Goal: Transaction & Acquisition: Purchase product/service

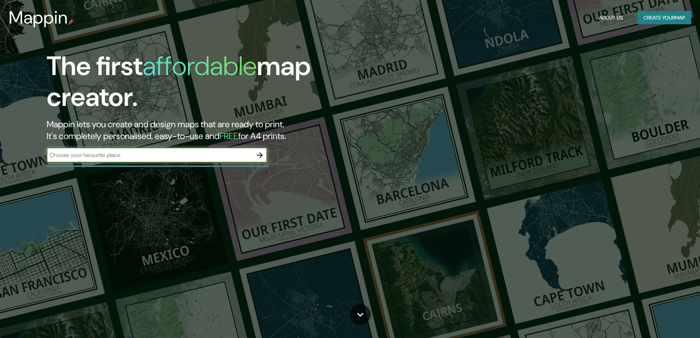
click at [75, 157] on input "text" at bounding box center [150, 155] width 206 height 8
type input "[GEOGRAPHIC_DATA], [GEOGRAPHIC_DATA]"
click at [262, 156] on icon "button" at bounding box center [260, 155] width 6 height 6
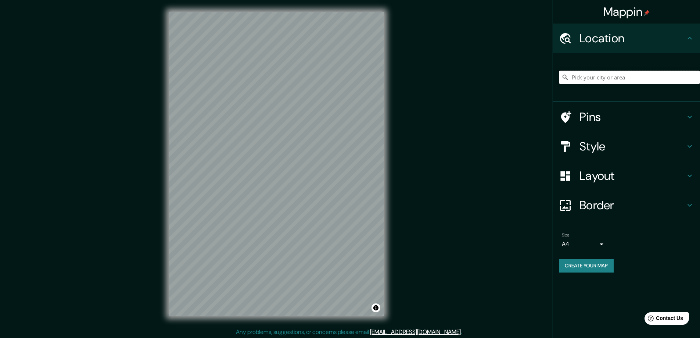
click at [586, 82] on input "Pick your city or area" at bounding box center [629, 77] width 141 height 13
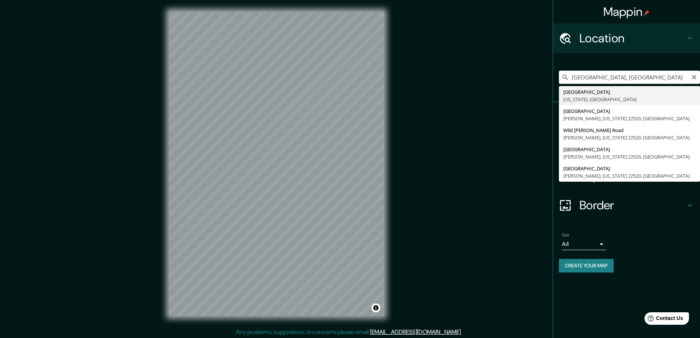
type input "[GEOGRAPHIC_DATA], [US_STATE], [GEOGRAPHIC_DATA]"
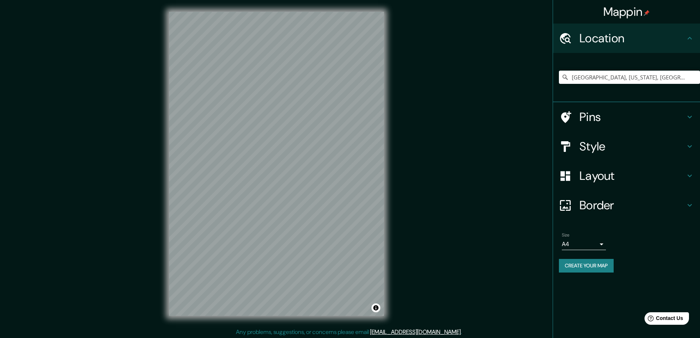
click at [688, 147] on icon at bounding box center [690, 146] width 9 height 9
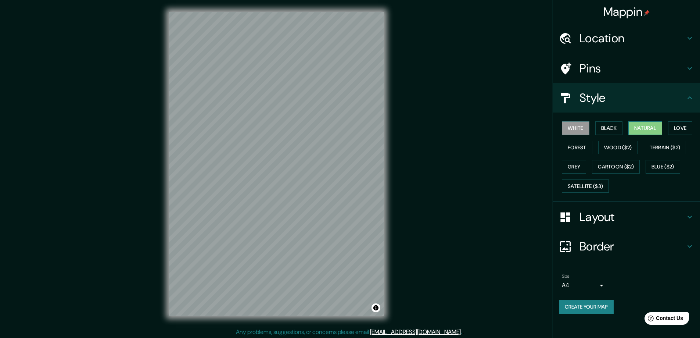
click at [642, 128] on button "Natural" at bounding box center [646, 128] width 34 height 14
click at [683, 124] on button "Love" at bounding box center [680, 128] width 24 height 14
click at [583, 150] on button "Forest" at bounding box center [577, 148] width 31 height 14
click at [665, 148] on button "Terrain ($2)" at bounding box center [665, 148] width 43 height 14
click at [574, 167] on button "Grey" at bounding box center [574, 167] width 24 height 14
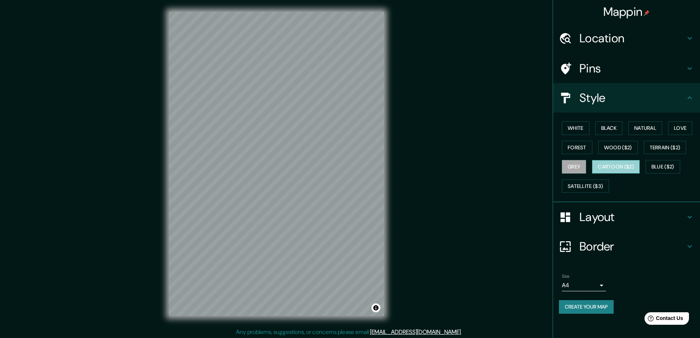
click at [612, 165] on button "Cartoon ($2)" at bounding box center [616, 167] width 48 height 14
click at [664, 169] on button "Blue ($2)" at bounding box center [663, 167] width 35 height 14
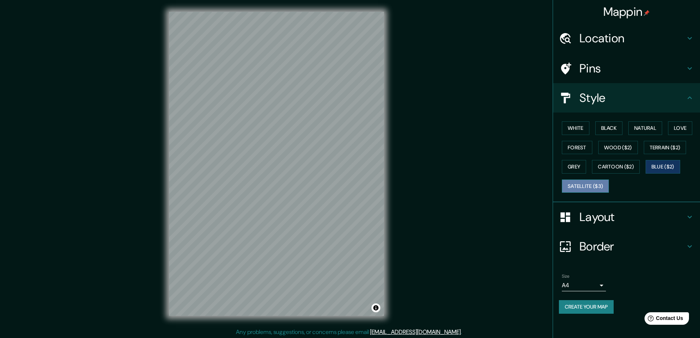
click at [583, 186] on button "Satellite ($3)" at bounding box center [585, 186] width 47 height 14
click at [642, 129] on button "Natural" at bounding box center [646, 128] width 34 height 14
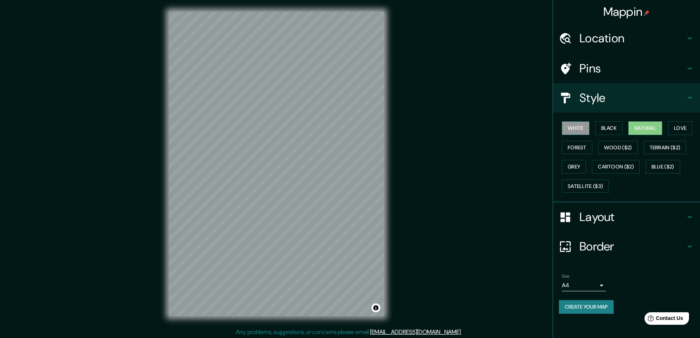
click at [576, 131] on button "White" at bounding box center [576, 128] width 28 height 14
click at [661, 166] on button "Blue ($2)" at bounding box center [663, 167] width 35 height 14
